Goal: Check status: Check status

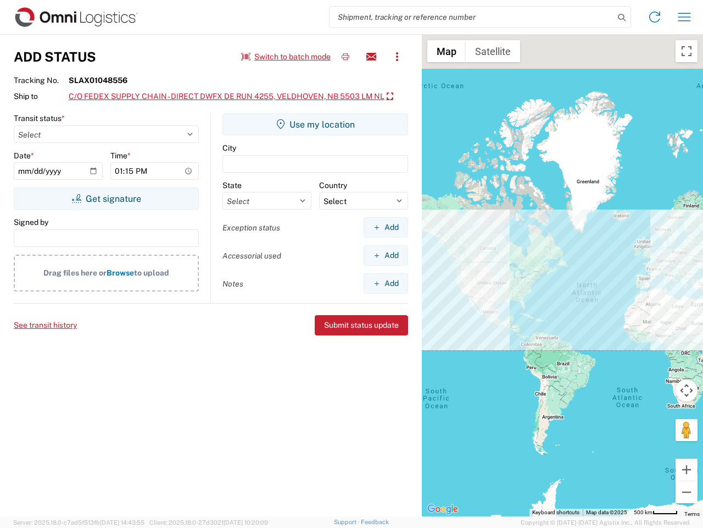
click at [472, 17] on input "search" at bounding box center [472, 17] width 285 height 21
click at [622, 18] on icon at bounding box center [621, 17] width 15 height 15
click at [655, 17] on icon at bounding box center [655, 17] width 18 height 18
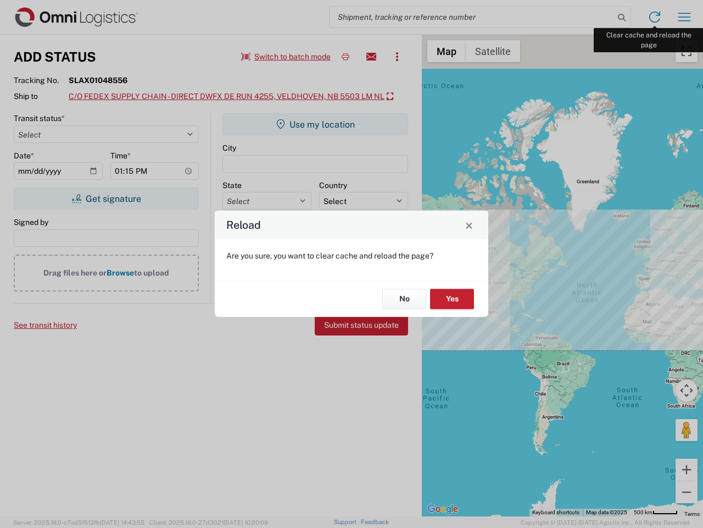
click at [685, 17] on div "Reload Are you sure, you want to clear cache and reload the page? No Yes" at bounding box center [351, 264] width 703 height 528
click at [286, 57] on div "Reload Are you sure, you want to clear cache and reload the page? No Yes" at bounding box center [351, 264] width 703 height 528
click at [346, 57] on div "Reload Are you sure, you want to clear cache and reload the page? No Yes" at bounding box center [351, 264] width 703 height 528
click at [371, 57] on div "Reload Are you sure, you want to clear cache and reload the page? No Yes" at bounding box center [351, 264] width 703 height 528
click at [397, 57] on div "Reload Are you sure, you want to clear cache and reload the page? No Yes" at bounding box center [351, 264] width 703 height 528
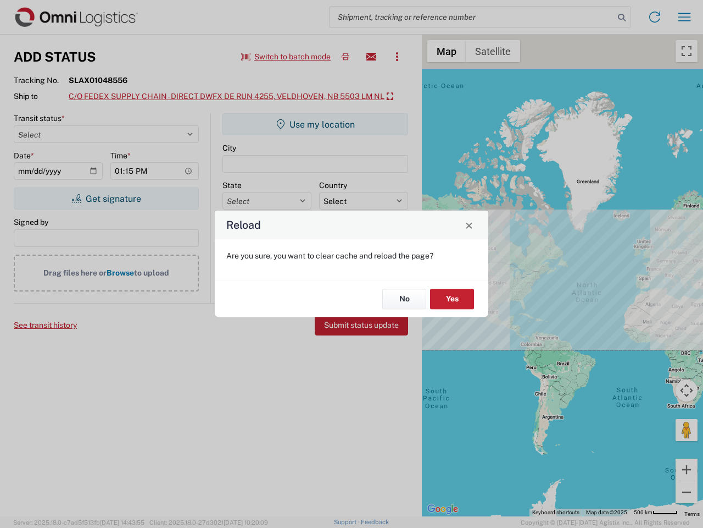
click at [230, 97] on div "Reload Are you sure, you want to clear cache and reload the page? No Yes" at bounding box center [351, 264] width 703 height 528
click at [106, 198] on div "Reload Are you sure, you want to clear cache and reload the page? No Yes" at bounding box center [351, 264] width 703 height 528
